Goal: Task Accomplishment & Management: Manage account settings

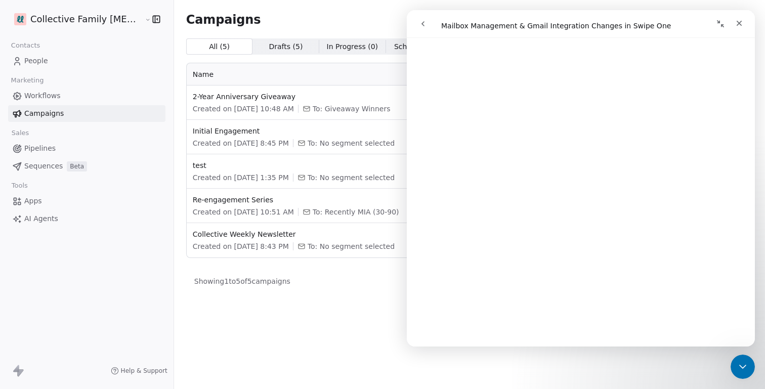
scroll to position [536, 0]
click at [99, 17] on html "Collective Family [MEDICAL_DATA] Contacts People Marketing Workflows Campaigns …" at bounding box center [382, 232] width 765 height 465
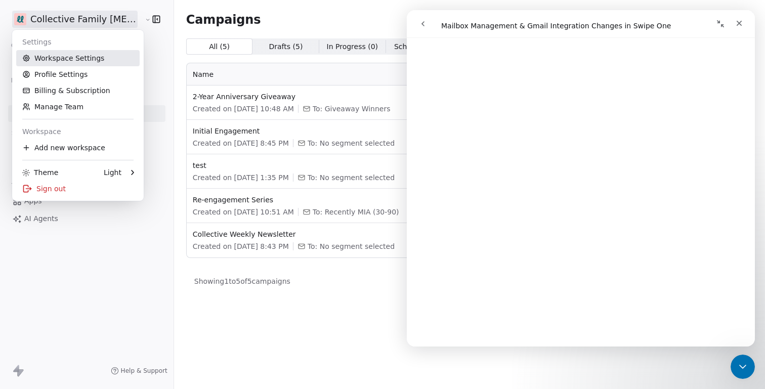
click at [48, 57] on link "Workspace Settings" at bounding box center [77, 58] width 123 height 16
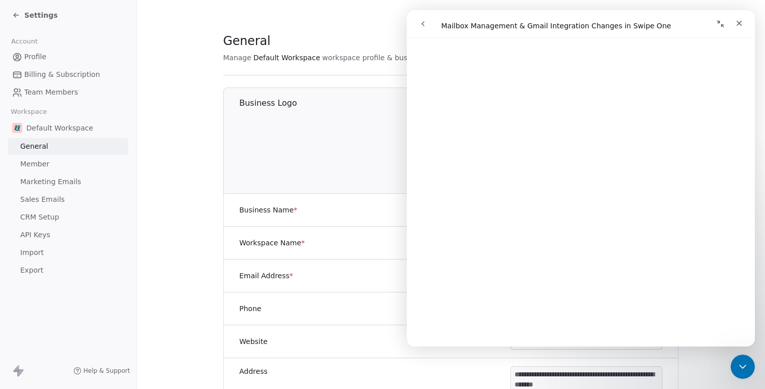
click at [38, 201] on span "Sales Emails" at bounding box center [42, 199] width 45 height 11
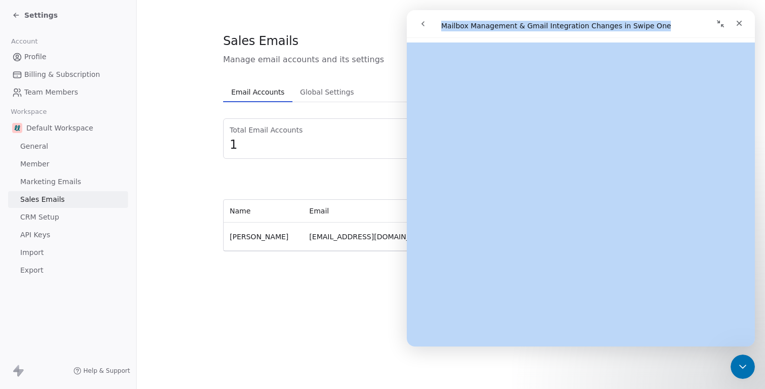
drag, startPoint x: 694, startPoint y: 23, endPoint x: 669, endPoint y: 61, distance: 45.2
click at [669, 61] on div "Mailbox Management & Gmail Integration Changes in Swipe One Mailbox Management …" at bounding box center [581, 178] width 348 height 336
click at [687, 22] on div "Intercom messenger" at bounding box center [666, 23] width 163 height 19
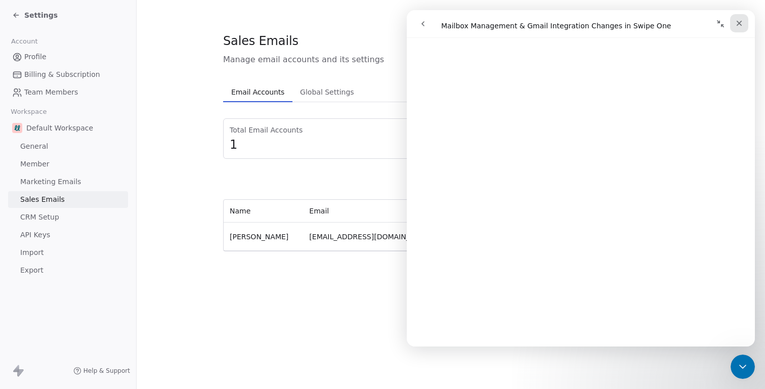
click at [737, 24] on icon "Close" at bounding box center [739, 23] width 8 height 8
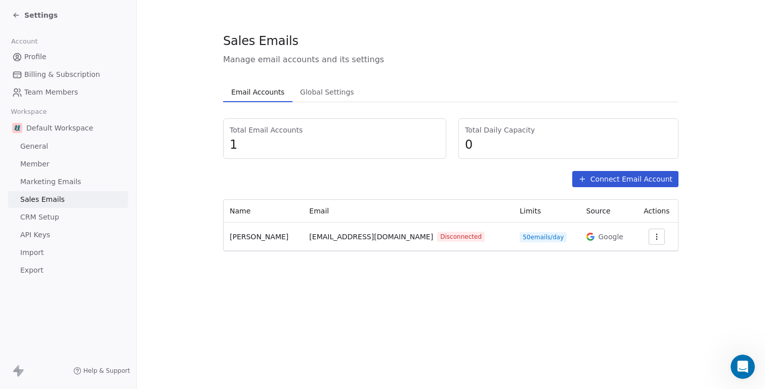
click at [663, 240] on button "button" at bounding box center [657, 237] width 16 height 16
click at [620, 260] on span "Reconnect" at bounding box center [636, 260] width 37 height 11
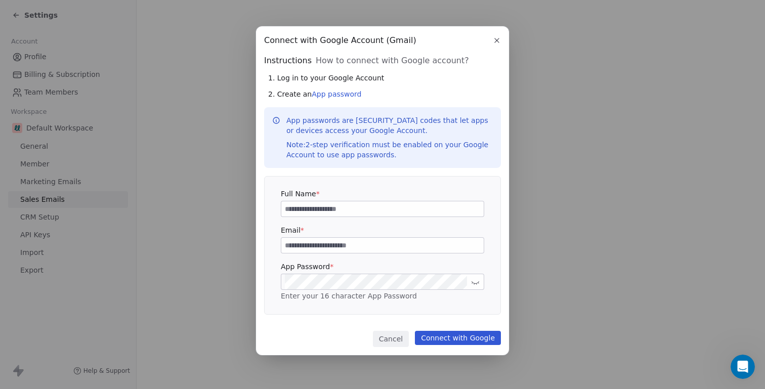
click at [316, 209] on input at bounding box center [382, 208] width 202 height 15
type input "**********"
click at [312, 249] on input at bounding box center [382, 245] width 202 height 15
type input "**********"
click at [474, 340] on button "Connect with Google" at bounding box center [458, 338] width 86 height 14
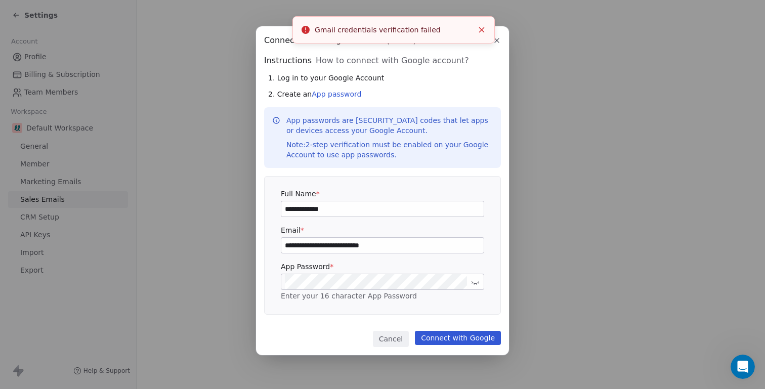
click at [481, 26] on icon "Close toast" at bounding box center [481, 29] width 9 height 9
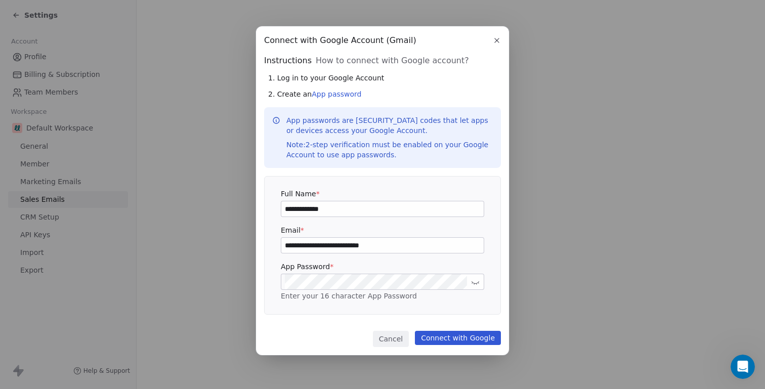
click at [495, 43] on icon "button" at bounding box center [497, 40] width 4 height 4
